Goal: Task Accomplishment & Management: Complete application form

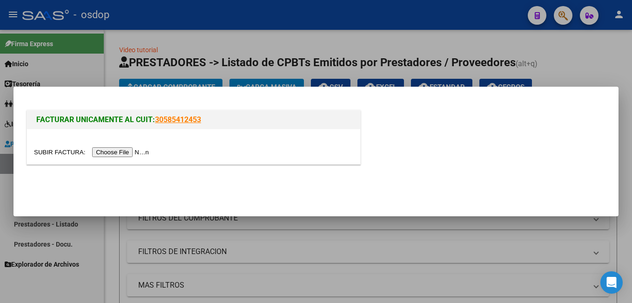
click at [129, 150] on input "file" at bounding box center [93, 152] width 118 height 10
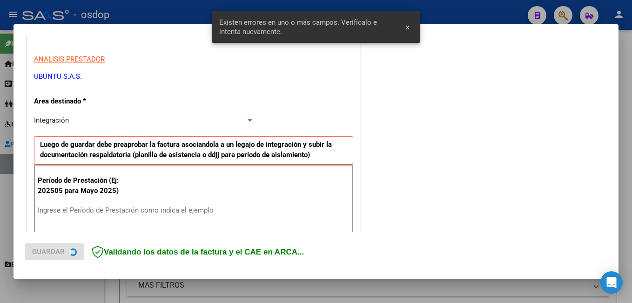
scroll to position [209, 0]
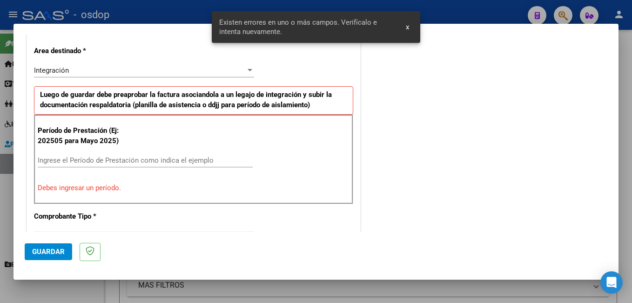
click at [129, 162] on input "Ingrese el Período de Prestación como indica el ejemplo" at bounding box center [145, 160] width 215 height 8
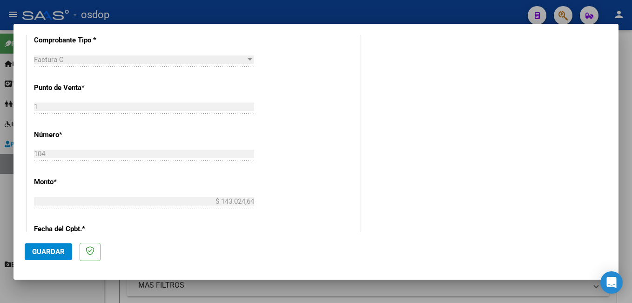
scroll to position [395, 0]
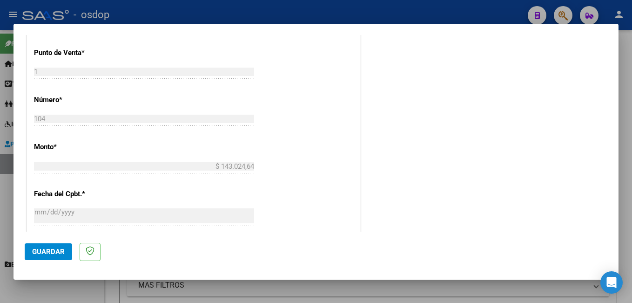
type input "202509"
click at [48, 256] on button "Guardar" at bounding box center [48, 251] width 47 height 17
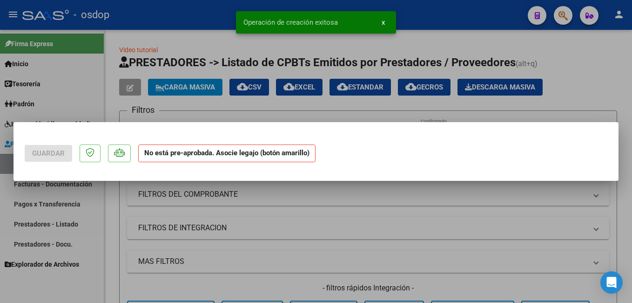
scroll to position [0, 0]
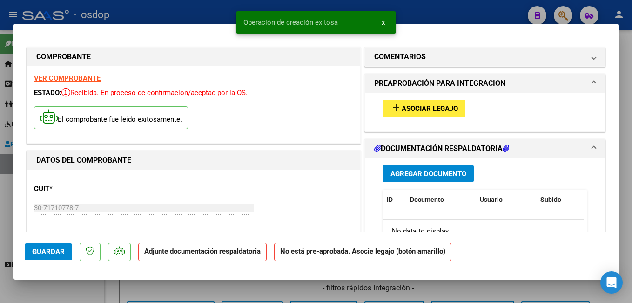
click at [412, 98] on div "add Asociar Legajo" at bounding box center [485, 108] width 218 height 31
click at [407, 108] on span "Asociar Legajo" at bounding box center [430, 108] width 56 height 8
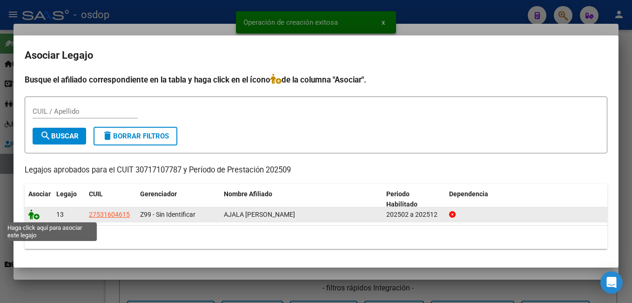
click at [38, 212] on icon at bounding box center [33, 214] width 11 height 10
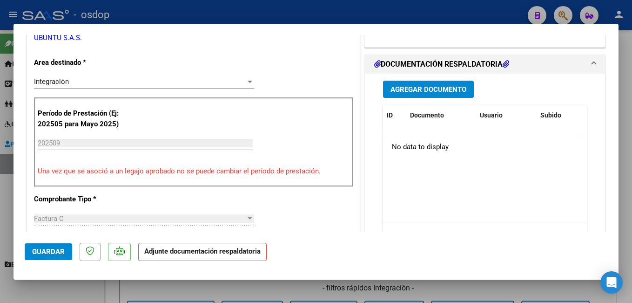
scroll to position [233, 0]
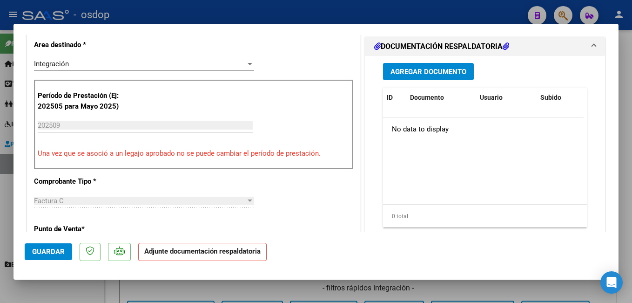
click at [423, 77] on button "Agregar Documento" at bounding box center [428, 71] width 91 height 17
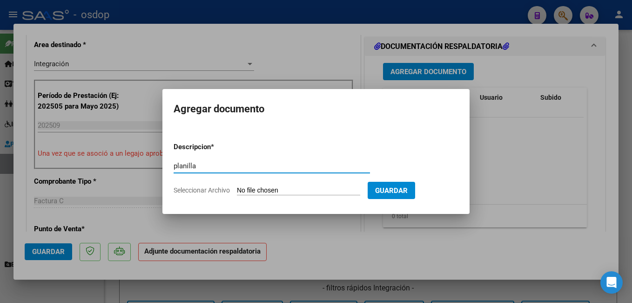
type input "planilla"
click at [256, 192] on input "Seleccionar Archivo" at bounding box center [298, 190] width 123 height 9
type input "C:\fakepath\planilla ubuntu.pdf"
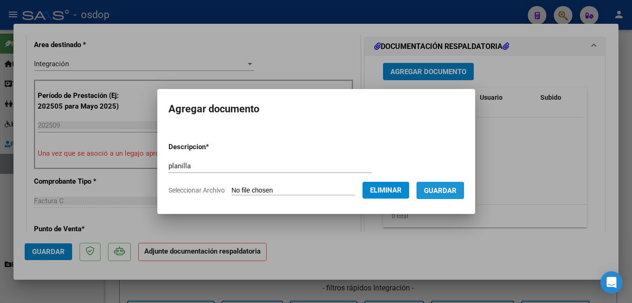
click at [458, 197] on button "Guardar" at bounding box center [440, 190] width 47 height 17
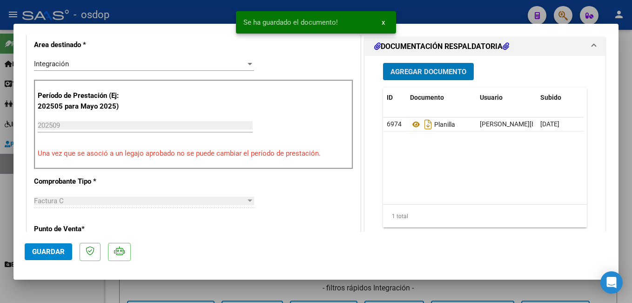
click at [54, 252] on span "Guardar" at bounding box center [48, 251] width 33 height 8
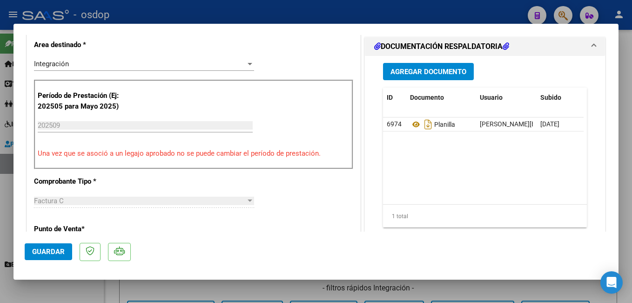
click at [147, 18] on div at bounding box center [316, 151] width 632 height 303
